Goal: Consume media (video, audio): Consume media (video, audio)

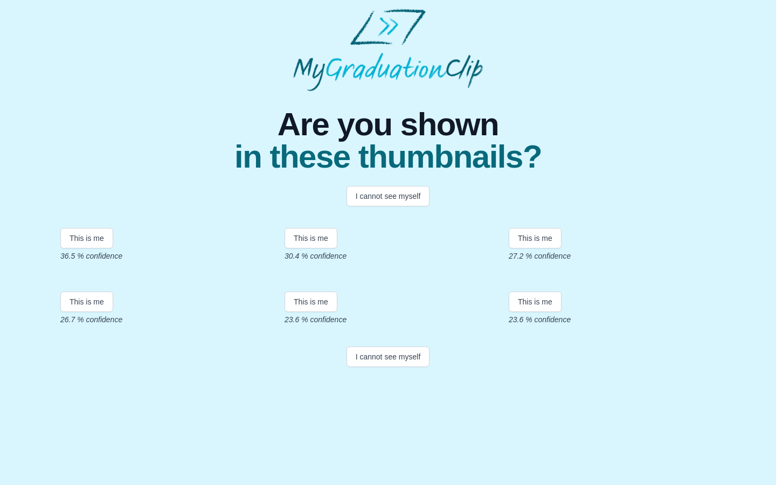
scroll to position [3, 0]
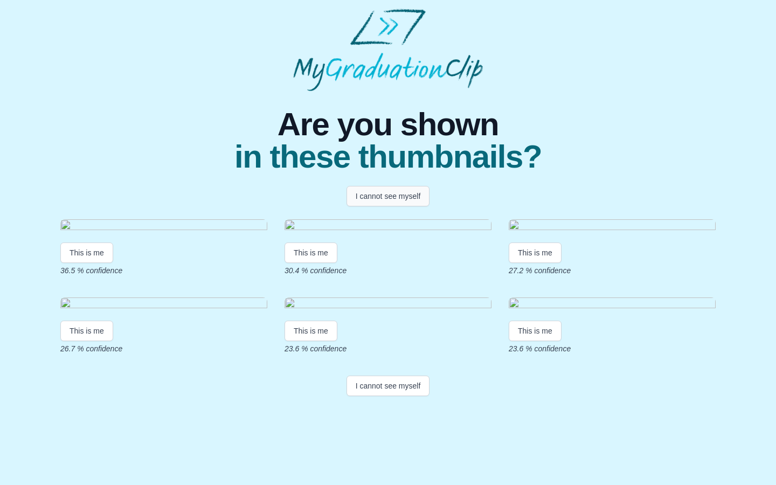
click at [374, 190] on button "I cannot see myself" at bounding box center [389, 196] width 84 height 20
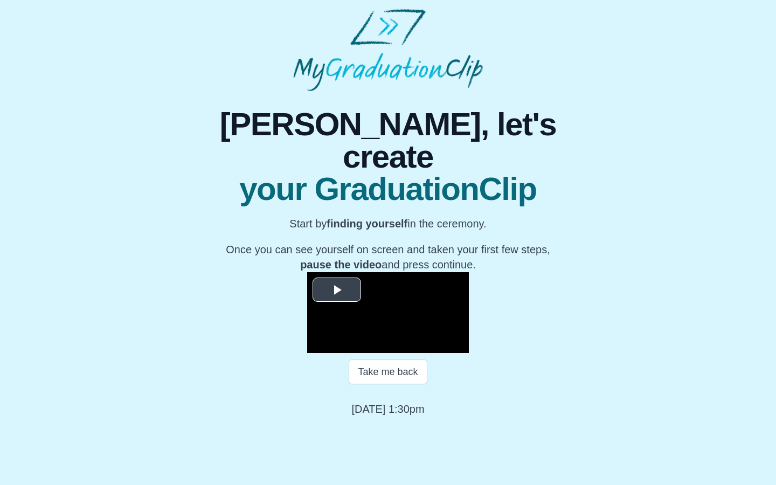
click at [336, 272] on video "Video Player" at bounding box center [388, 312] width 162 height 81
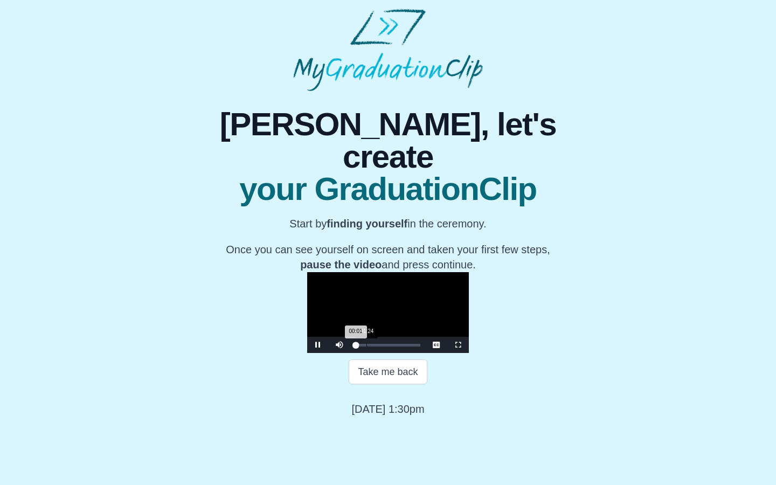
click at [351, 353] on div "Loaded : 0% 01:24 00:01 Progress : 0%" at bounding box center [388, 345] width 75 height 16
click at [458, 345] on span "Video Player" at bounding box center [458, 345] width 0 height 0
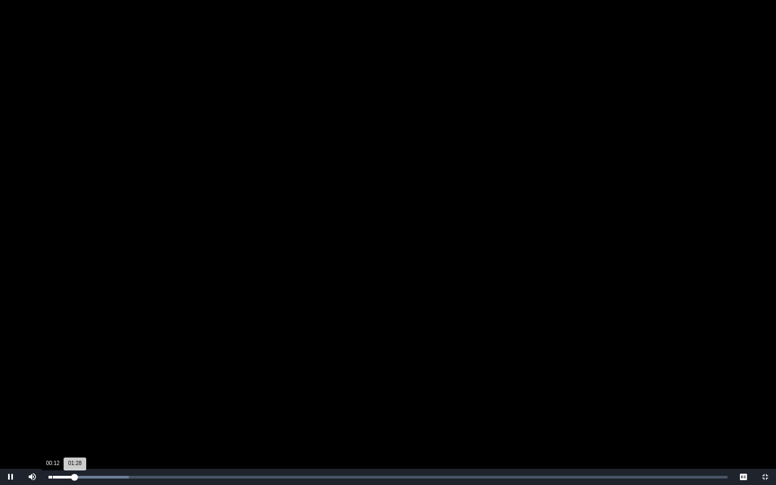
click at [52, 475] on div "Loaded : 0% 00:12 01:28 Progress : 0%" at bounding box center [388, 477] width 690 height 16
click at [58, 478] on div "Loaded : 0% 00:30 00:15 Progress : 0%" at bounding box center [388, 477] width 679 height 3
click at [56, 478] on div "00:36 Progress : 0%" at bounding box center [54, 477] width 11 height 3
click at [57, 476] on div "00:40 Progress : 0%" at bounding box center [55, 477] width 12 height 3
click at [11, 477] on span "Video Player" at bounding box center [11, 477] width 0 height 0
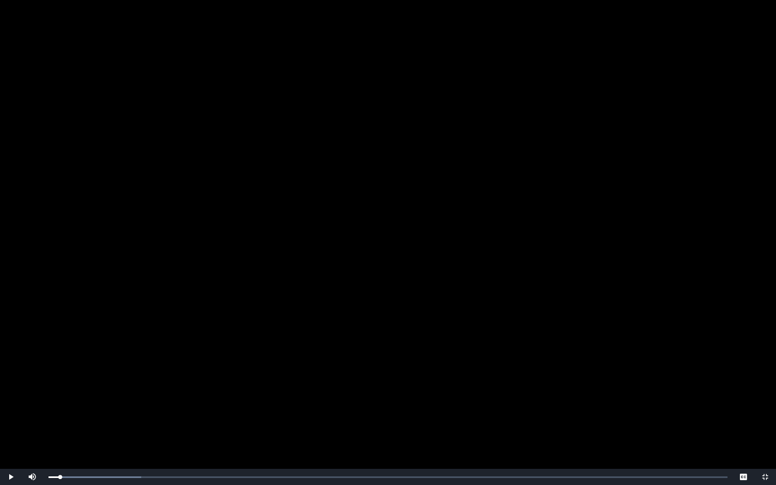
click at [766, 477] on span "Video Player" at bounding box center [766, 477] width 0 height 0
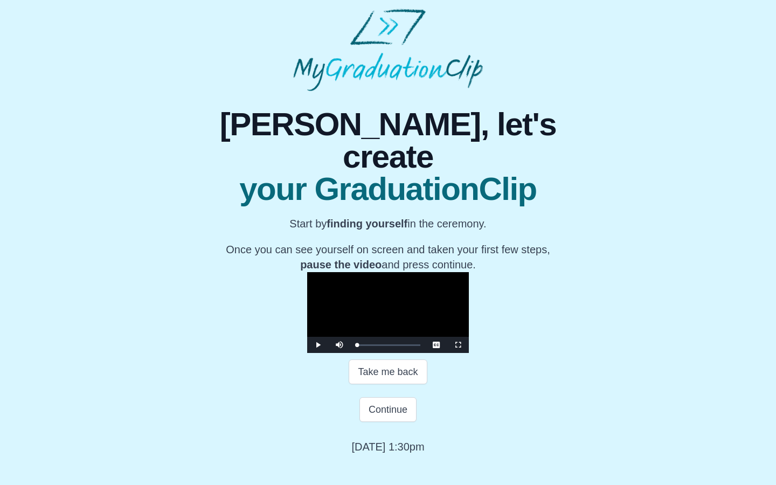
click at [318, 345] on span "Video Player" at bounding box center [318, 345] width 0 height 0
click at [458, 345] on span "Video Player" at bounding box center [458, 345] width 0 height 0
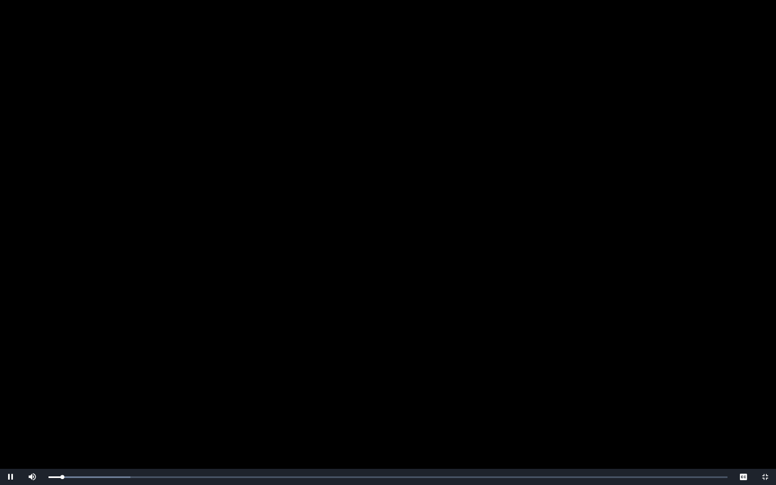
click at [766, 477] on span "Video Player" at bounding box center [766, 477] width 0 height 0
